Goal: Task Accomplishment & Management: Use online tool/utility

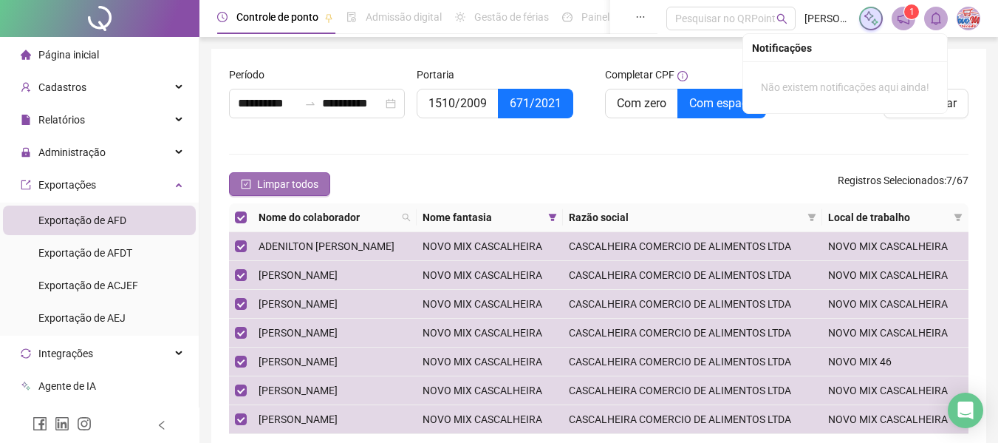
click at [273, 194] on button "Limpar todos" at bounding box center [279, 184] width 101 height 24
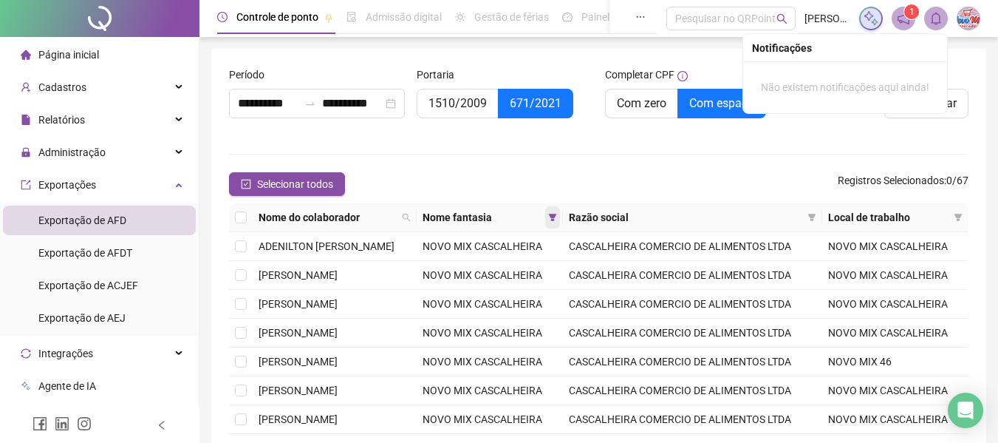
click at [557, 221] on icon "filter" at bounding box center [552, 217] width 9 height 9
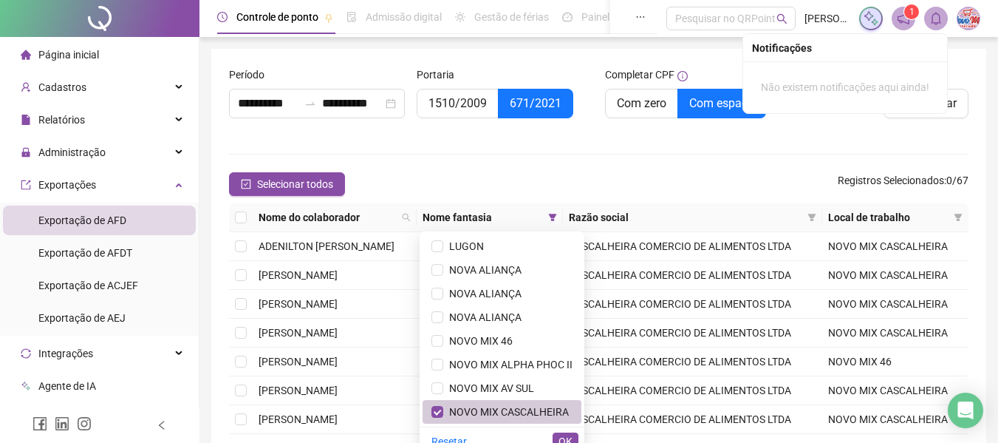
click at [499, 406] on span "NOVO MIX CASCALHEIRA" at bounding box center [506, 412] width 126 height 12
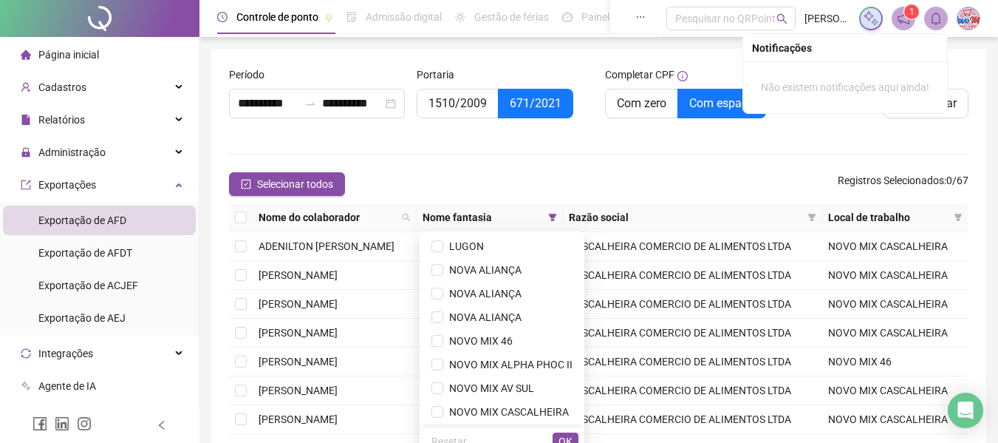
scroll to position [142, 0]
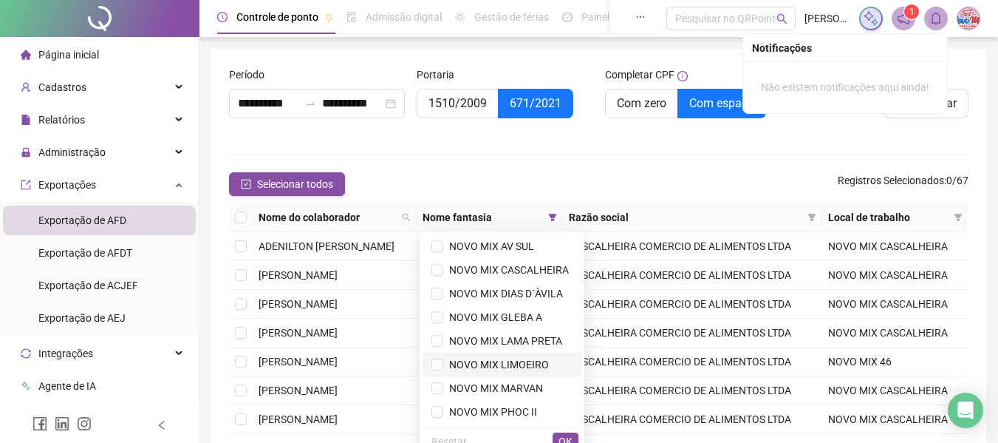
click at [496, 358] on span "NOVO MIX LIMOEIRO" at bounding box center [496, 364] width 106 height 12
click at [562, 437] on span "OK" at bounding box center [566, 441] width 14 height 16
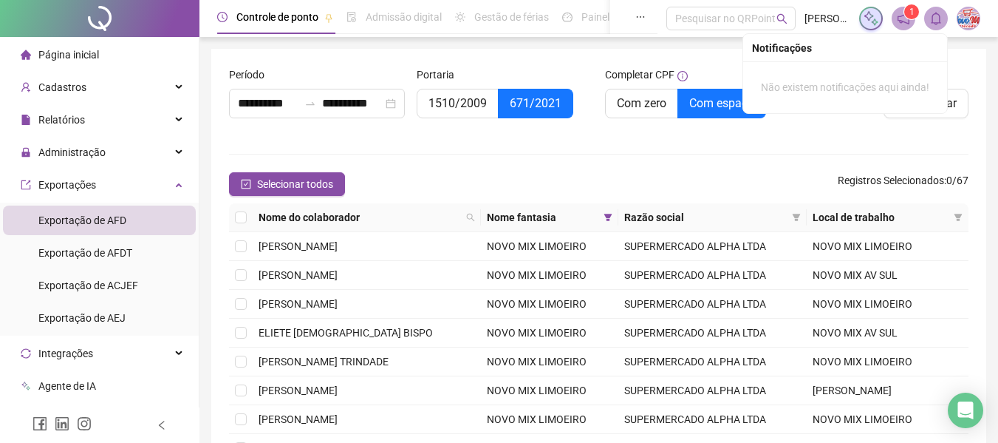
drag, startPoint x: 319, startPoint y: 185, endPoint x: 330, endPoint y: 180, distance: 11.9
click at [319, 184] on span "Selecionar todos" at bounding box center [295, 184] width 76 height 16
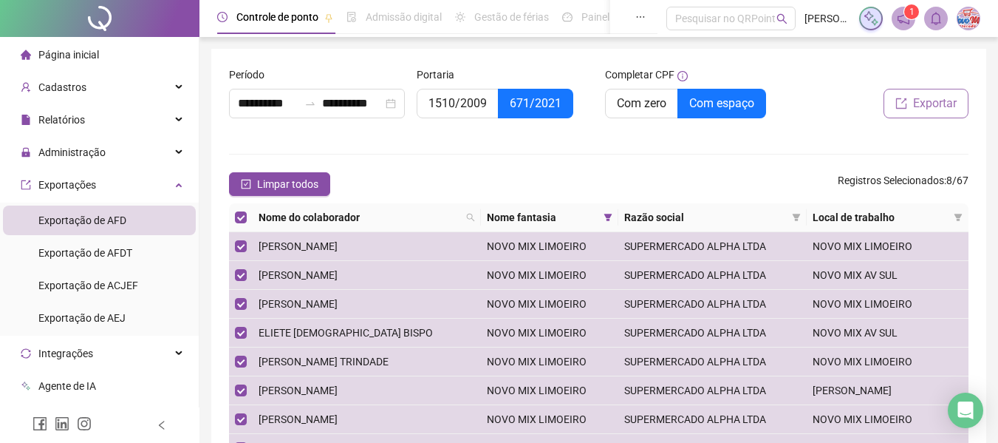
drag, startPoint x: 972, startPoint y: 129, endPoint x: 962, endPoint y: 117, distance: 15.2
click at [972, 129] on div "Exportar" at bounding box center [881, 101] width 188 height 69
click at [946, 110] on span "Exportar" at bounding box center [935, 104] width 44 height 18
drag, startPoint x: 920, startPoint y: 107, endPoint x: 925, endPoint y: 177, distance: 69.6
click at [922, 191] on form "**********" at bounding box center [599, 285] width 740 height 437
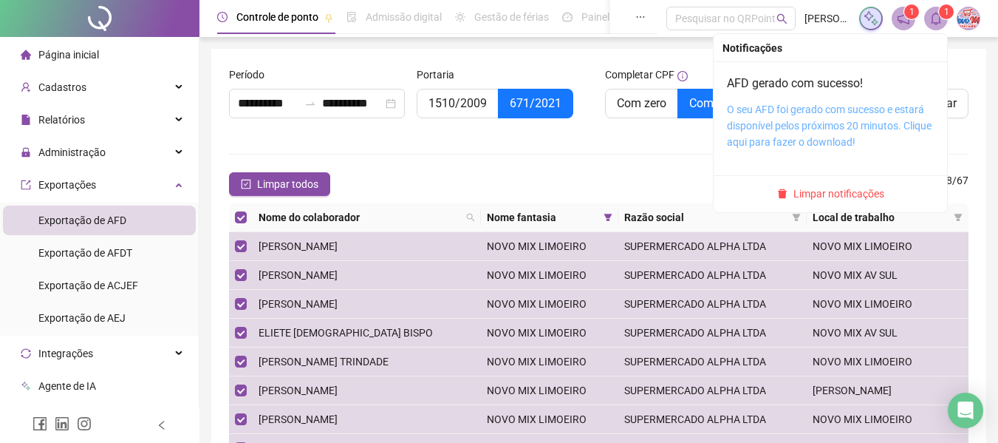
click at [891, 112] on link "O seu AFD foi gerado com sucesso e estará disponível pelos próximos 20 minutos.…" at bounding box center [829, 125] width 205 height 44
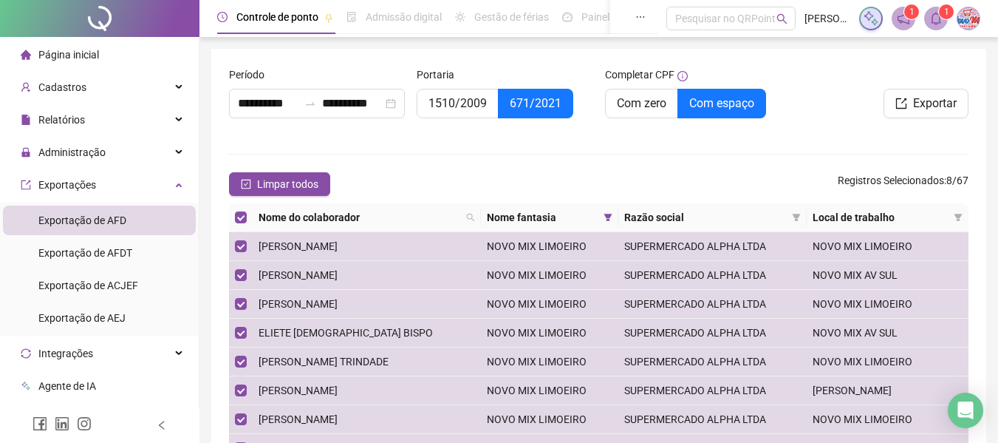
drag, startPoint x: 819, startPoint y: 167, endPoint x: 833, endPoint y: 137, distance: 32.7
click at [818, 166] on form "**********" at bounding box center [599, 285] width 740 height 437
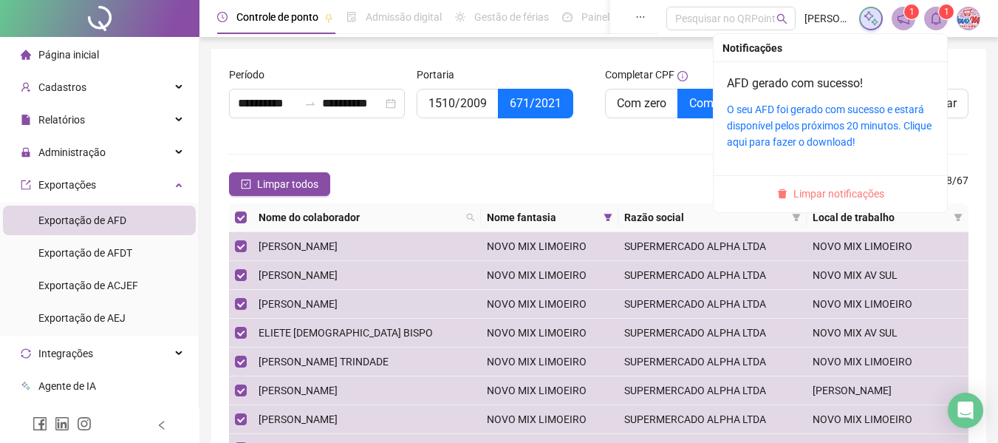
click at [870, 191] on span "Limpar notificações" at bounding box center [839, 193] width 91 height 16
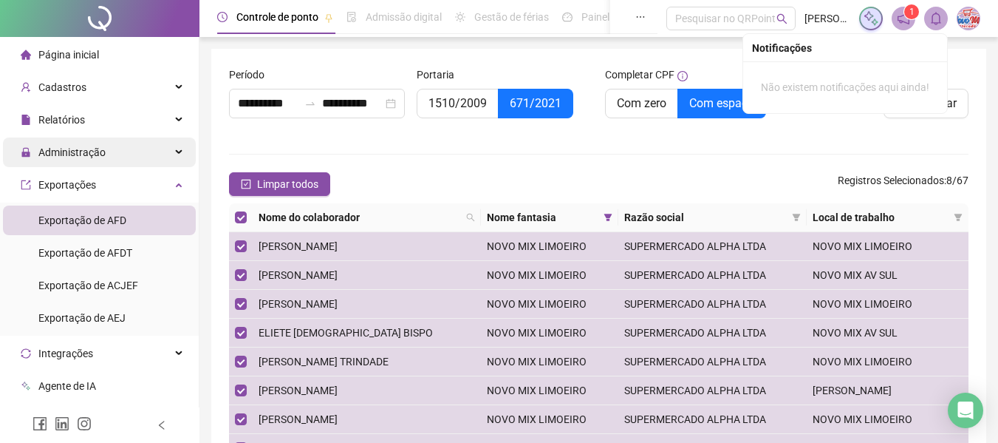
click at [127, 159] on div "Administração" at bounding box center [99, 152] width 193 height 30
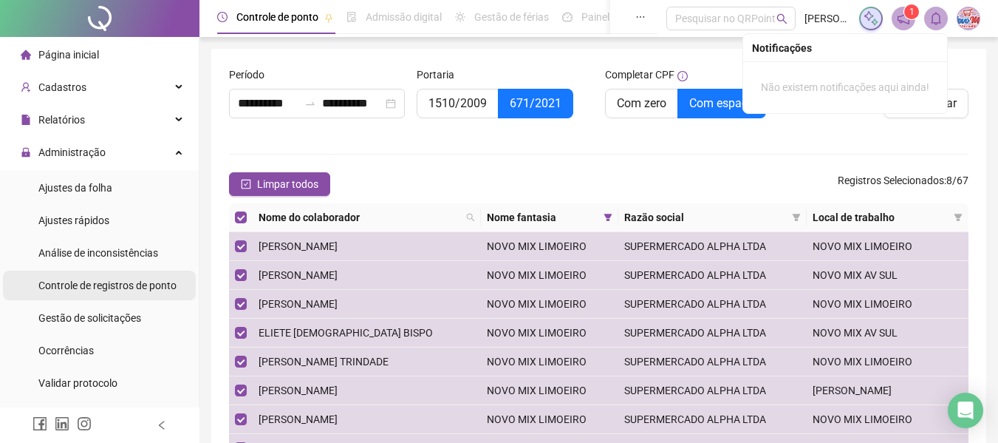
click at [154, 292] on div "Controle de registros de ponto" at bounding box center [107, 285] width 138 height 30
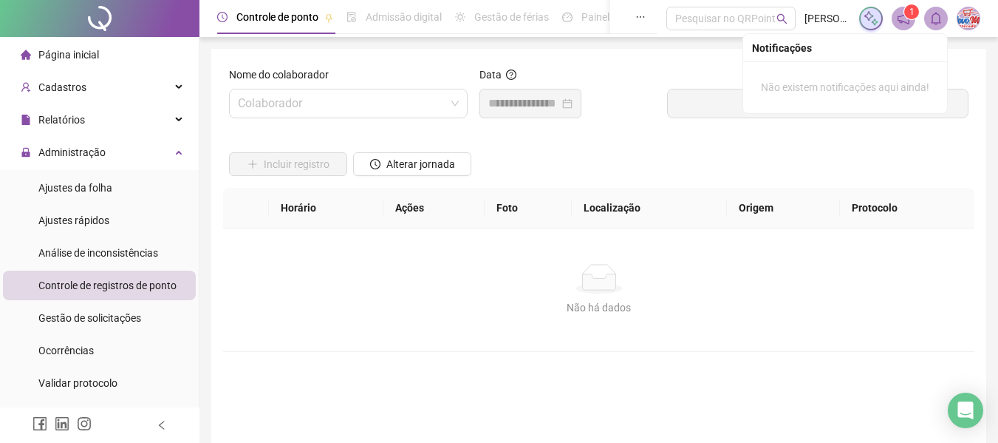
click at [364, 85] on div "Nome do colaborador" at bounding box center [348, 78] width 239 height 22
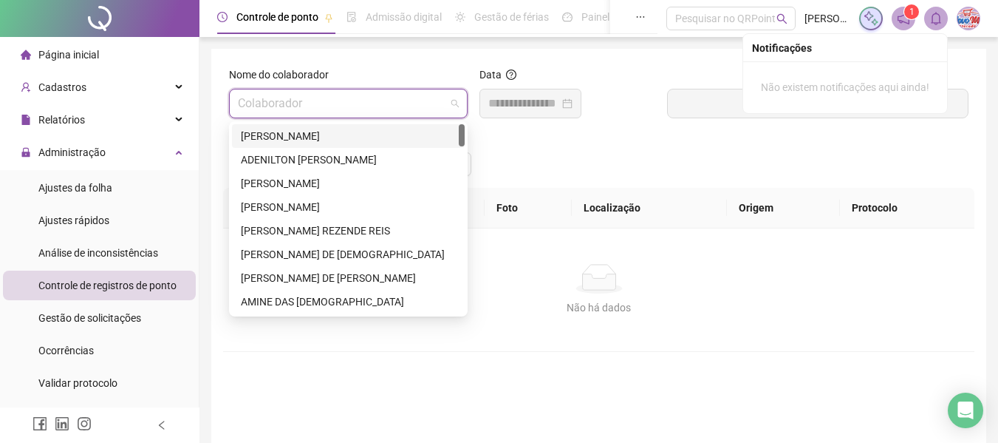
click at [366, 94] on input "search" at bounding box center [342, 103] width 208 height 28
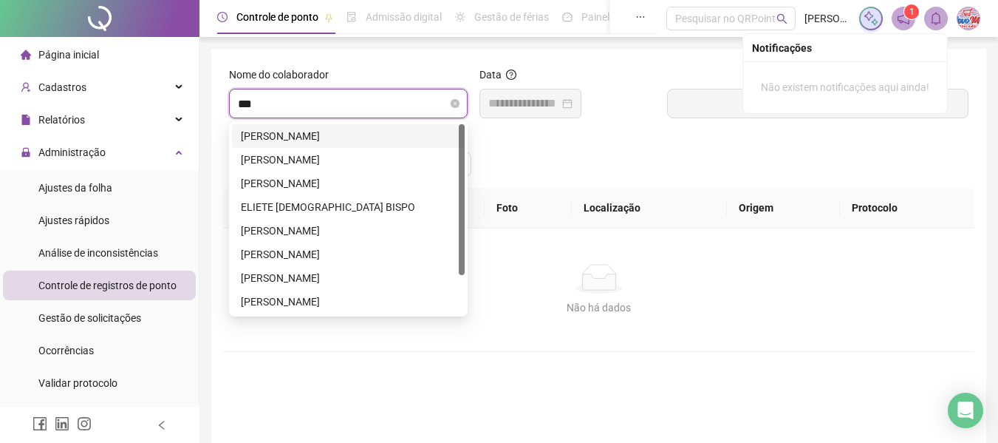
type input "****"
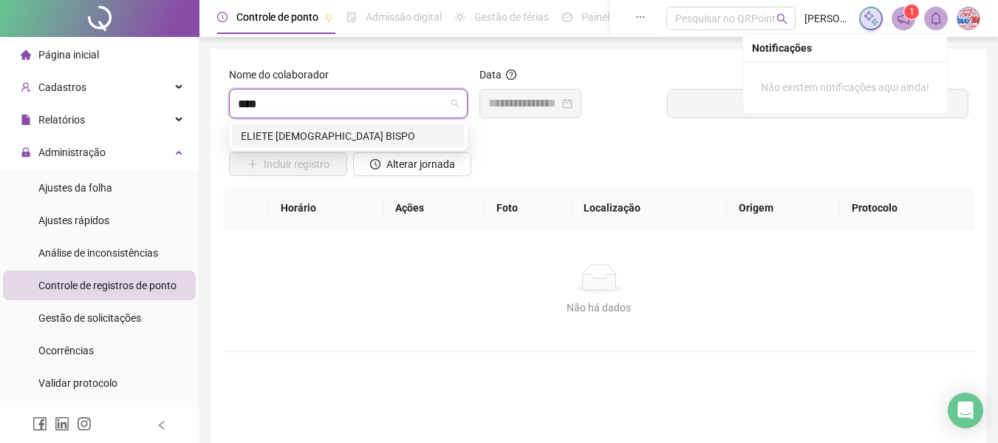
click at [345, 141] on div "ELIETE [DEMOGRAPHIC_DATA] BISPO" at bounding box center [348, 136] width 215 height 16
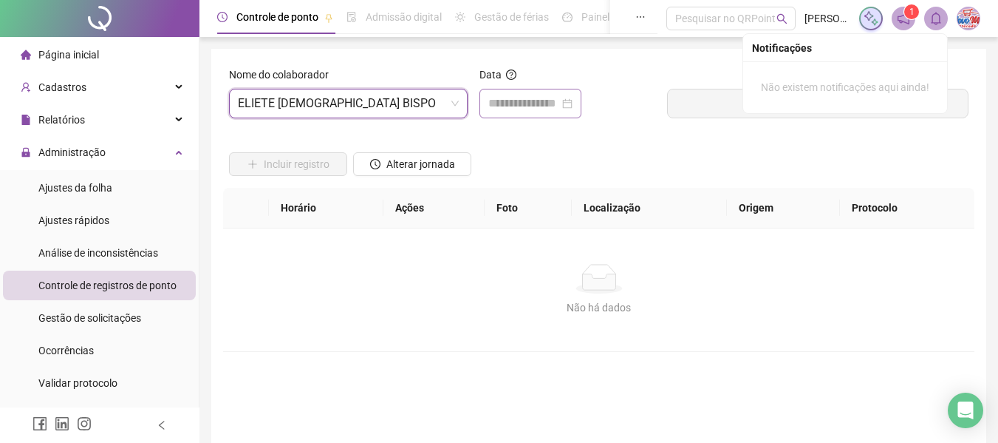
click at [533, 116] on div at bounding box center [531, 104] width 102 height 30
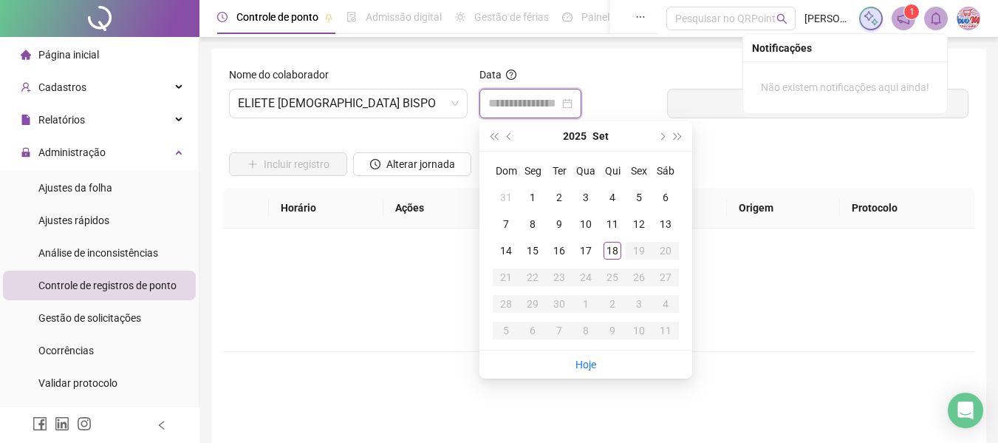
click at [536, 100] on input at bounding box center [523, 104] width 71 height 18
type input "**********"
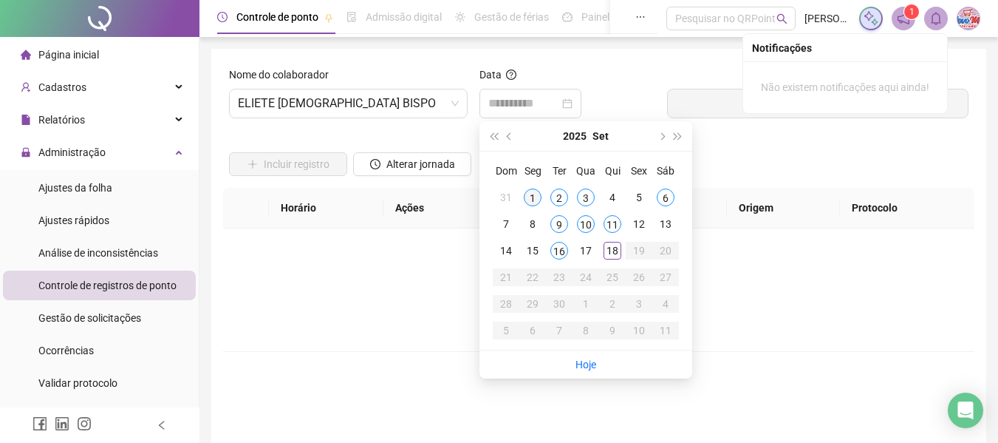
click at [530, 194] on div "1" at bounding box center [533, 197] width 18 height 18
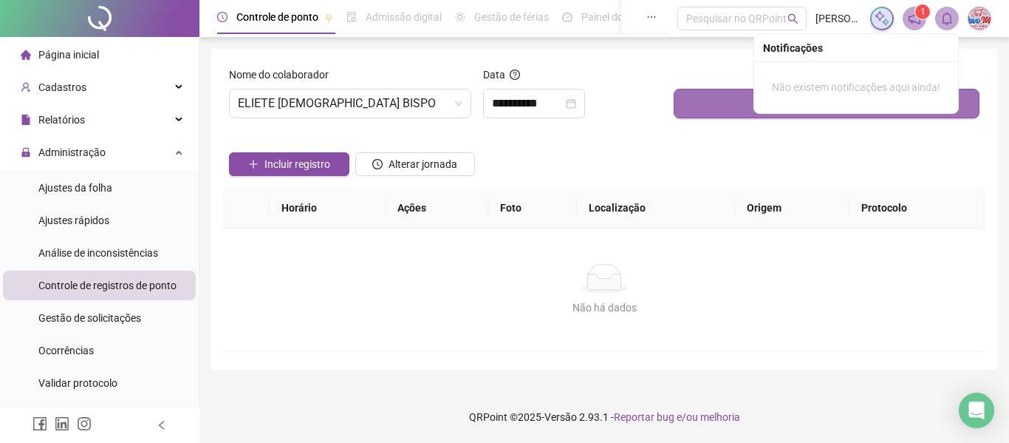
click at [707, 97] on button "Buscar registros" at bounding box center [827, 104] width 306 height 30
